Goal: Transaction & Acquisition: Book appointment/travel/reservation

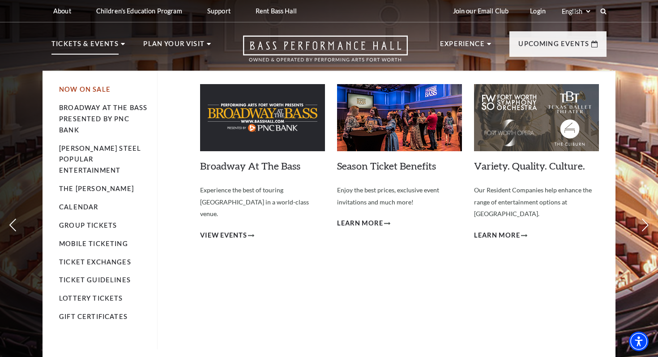
click at [95, 91] on link "Now On Sale" at bounding box center [84, 89] width 51 height 8
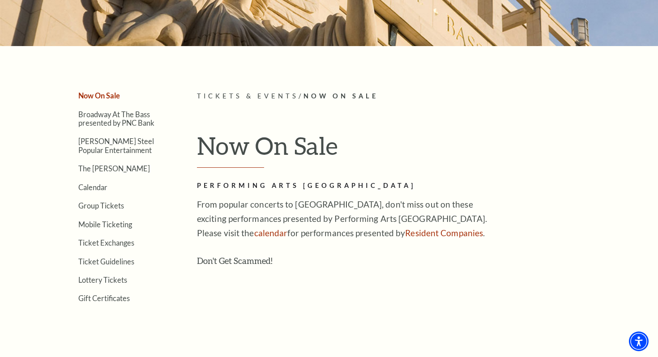
scroll to position [159, 0]
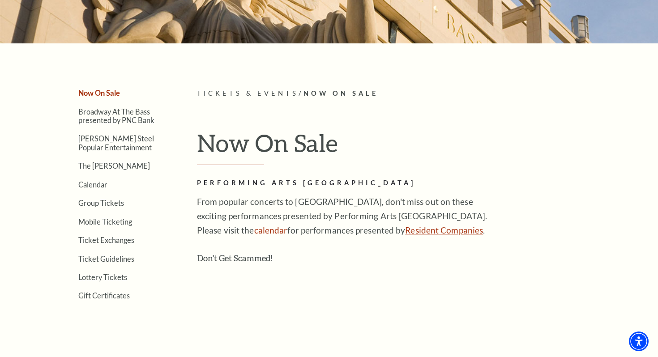
click at [405, 229] on link "Resident Companies" at bounding box center [444, 230] width 78 height 10
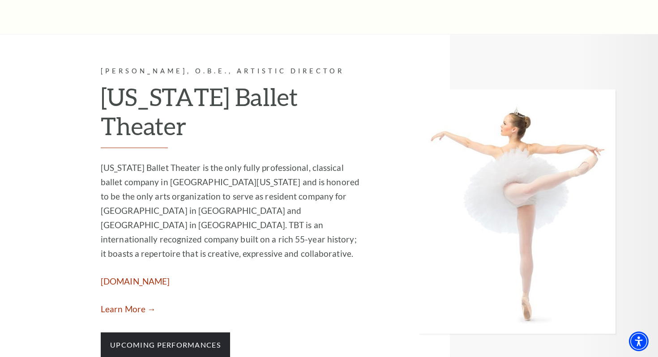
scroll to position [843, 0]
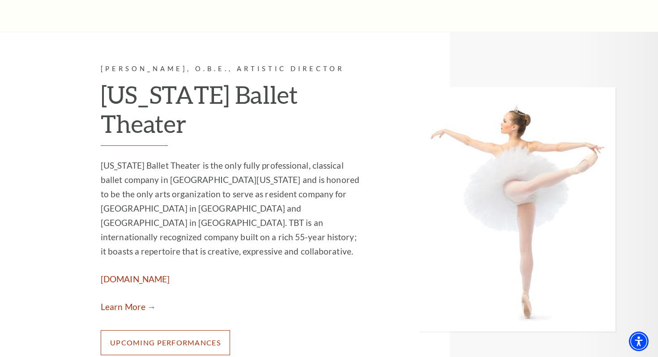
click at [192, 330] on link "Upcoming Performances" at bounding box center [165, 342] width 129 height 25
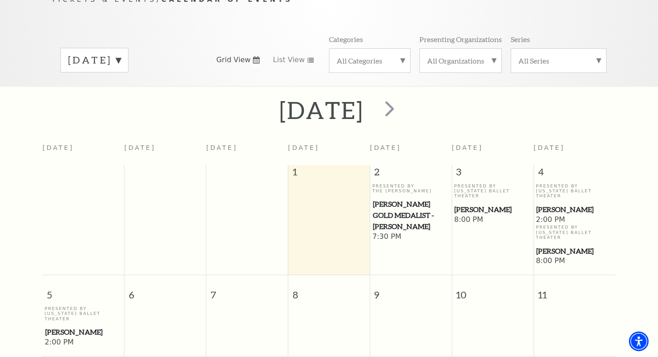
scroll to position [160, 0]
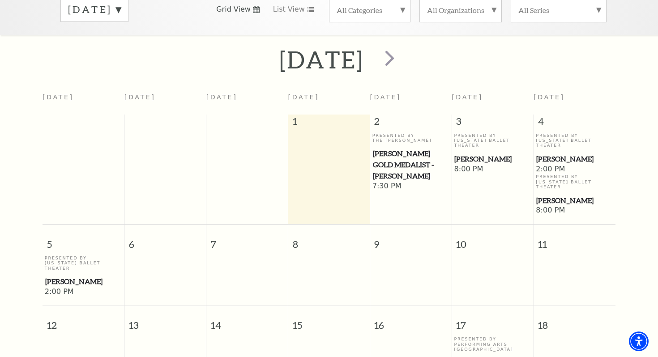
click at [60, 276] on span "[PERSON_NAME]" at bounding box center [83, 281] width 76 height 11
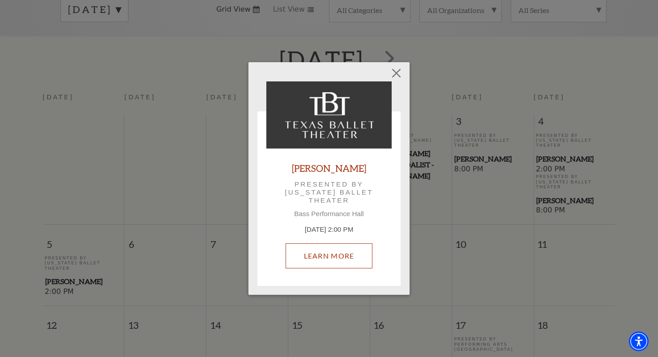
click at [306, 257] on link "Learn More" at bounding box center [328, 255] width 87 height 25
